Goal: Information Seeking & Learning: Understand process/instructions

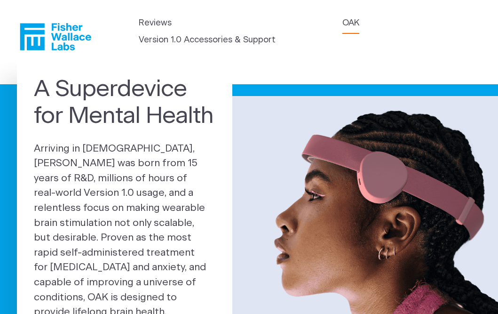
click at [353, 22] on link "OAK" at bounding box center [350, 23] width 17 height 13
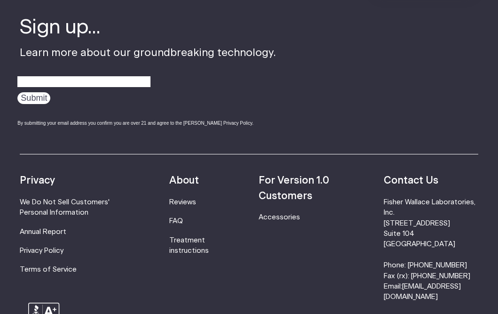
scroll to position [1487, 0]
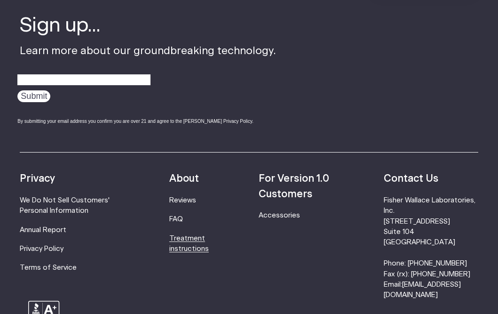
click at [193, 252] on link "Treatment instructions" at bounding box center [188, 243] width 39 height 17
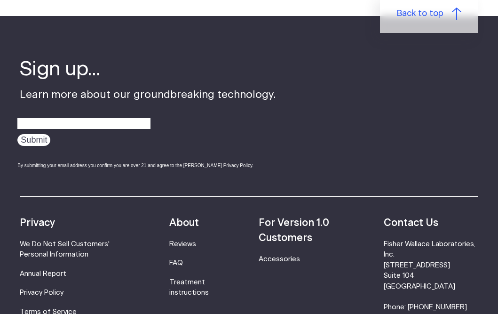
scroll to position [2729, 0]
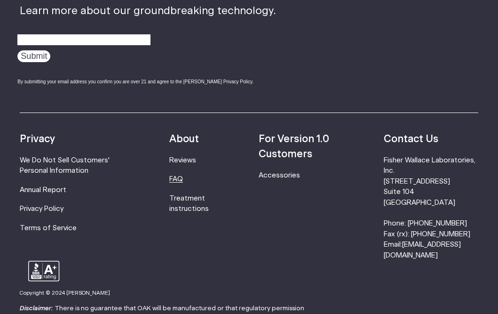
click at [180, 178] on link "FAQ" at bounding box center [176, 178] width 14 height 7
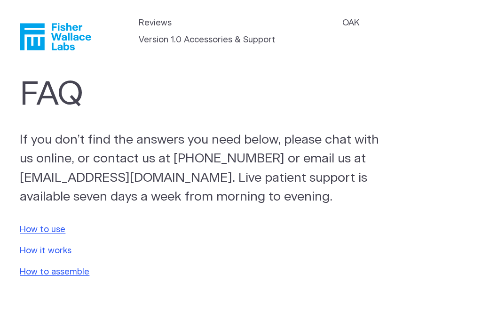
click at [42, 252] on link "How it works" at bounding box center [46, 250] width 52 height 8
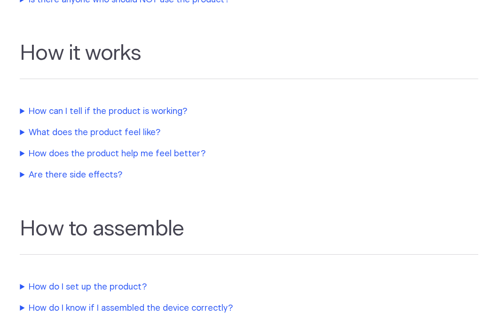
scroll to position [471, 0]
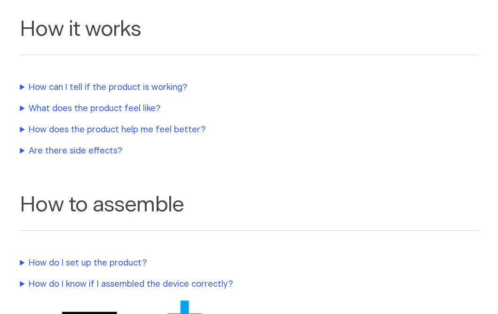
click at [59, 131] on summary "How does the product help me feel better?" at bounding box center [217, 130] width 395 height 13
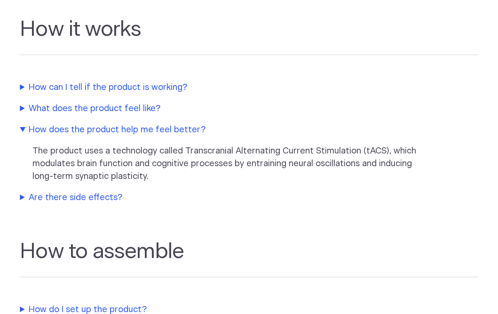
click at [57, 198] on summary "Are there side effects?" at bounding box center [217, 197] width 395 height 13
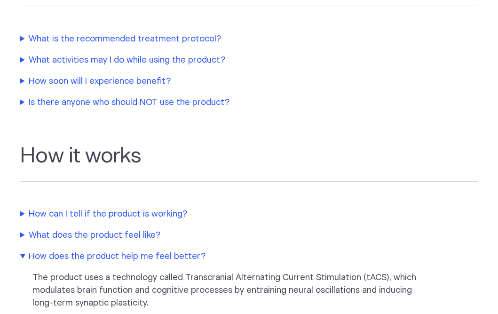
scroll to position [0, 0]
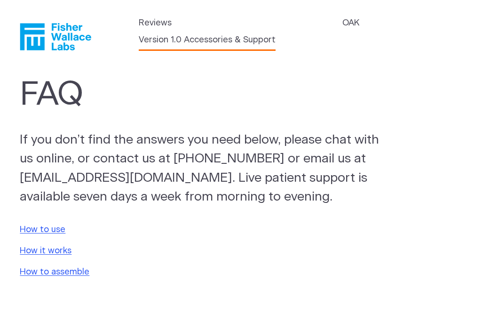
click at [155, 40] on link "Version 1.0 Accessories & Support" at bounding box center [207, 40] width 137 height 13
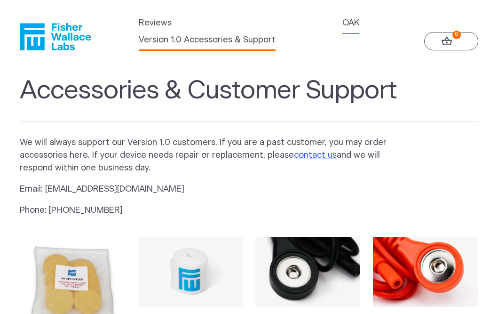
click at [348, 24] on link "OAK" at bounding box center [350, 23] width 17 height 13
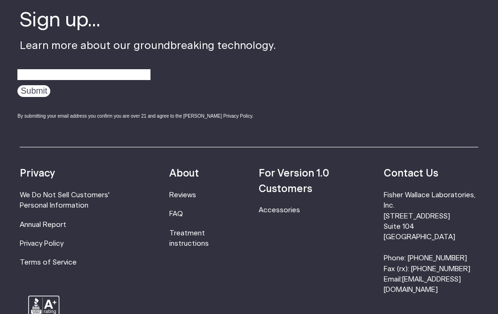
scroll to position [1622, 0]
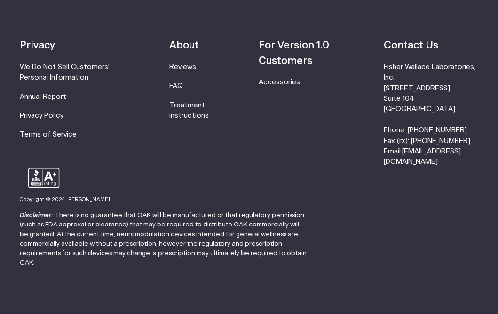
click at [182, 86] on link "FAQ" at bounding box center [176, 85] width 14 height 7
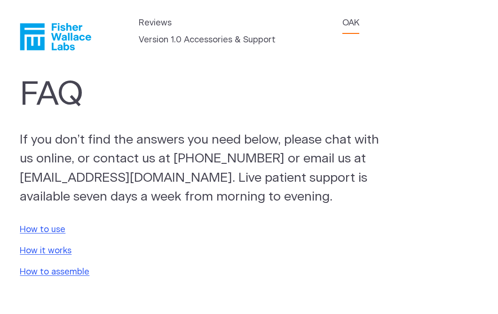
click at [353, 20] on link "OAK" at bounding box center [350, 23] width 17 height 13
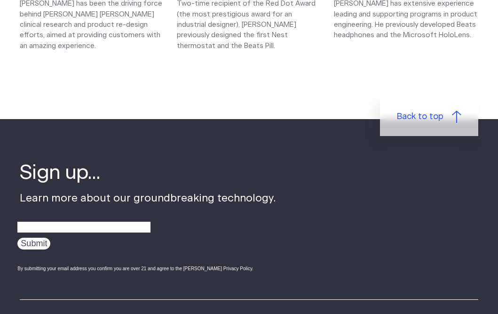
scroll to position [1384, 0]
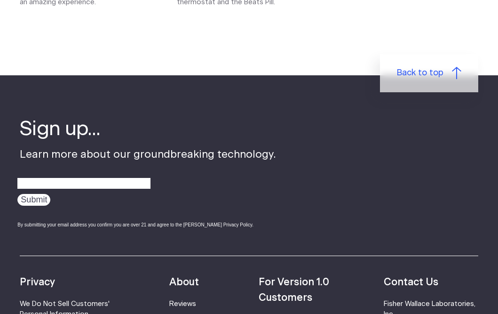
click at [244, 158] on div "Sign up... Learn more about our groundbreaking technology. Submit By submitting…" at bounding box center [148, 175] width 256 height 121
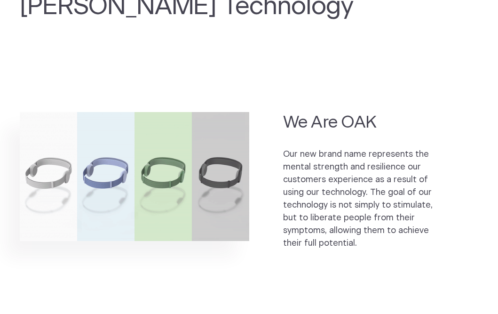
scroll to position [482, 0]
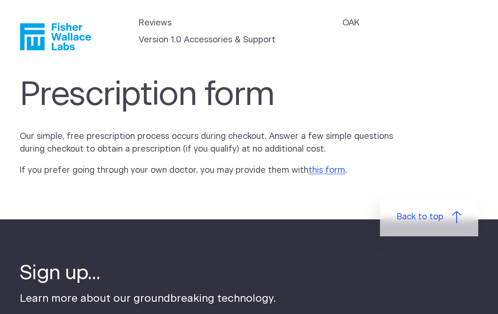
click at [330, 201] on section "Prescription form Our simple, free prescription process occurs during checkout.…" at bounding box center [249, 143] width 498 height 152
click at [329, 172] on link "this form" at bounding box center [326, 170] width 37 height 8
